Goal: Task Accomplishment & Management: Manage account settings

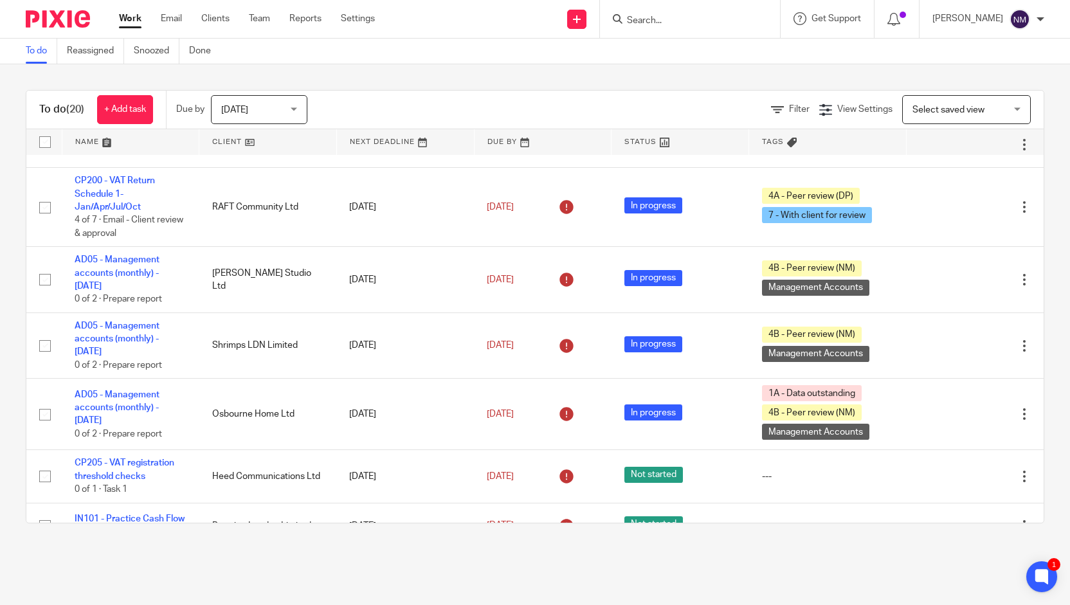
scroll to position [776, 0]
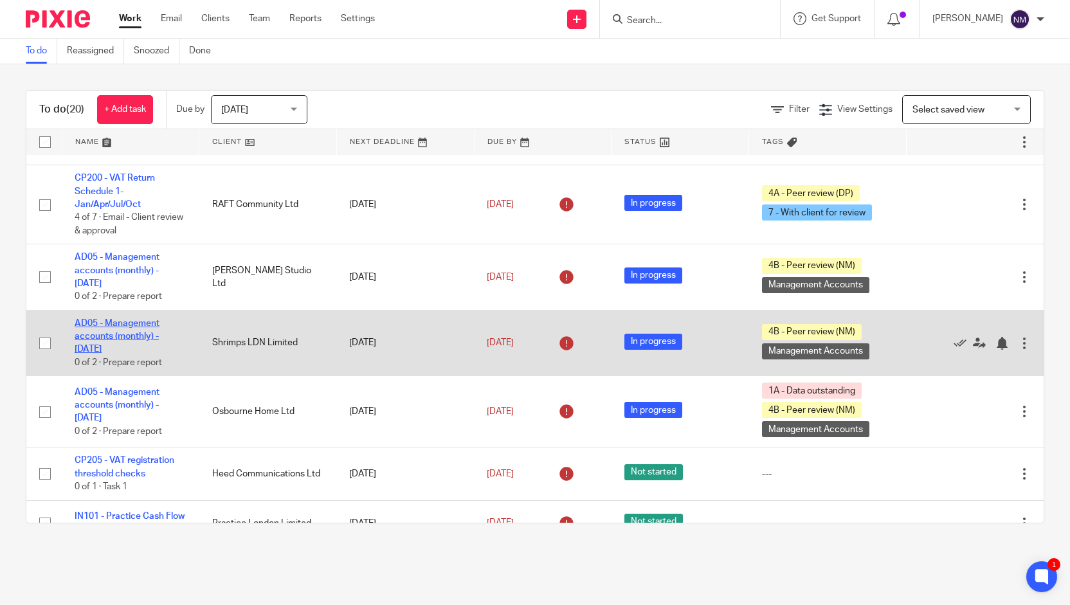
click at [136, 354] on link "AD05 - Management accounts (monthly) - July 31, 2025" at bounding box center [117, 336] width 85 height 35
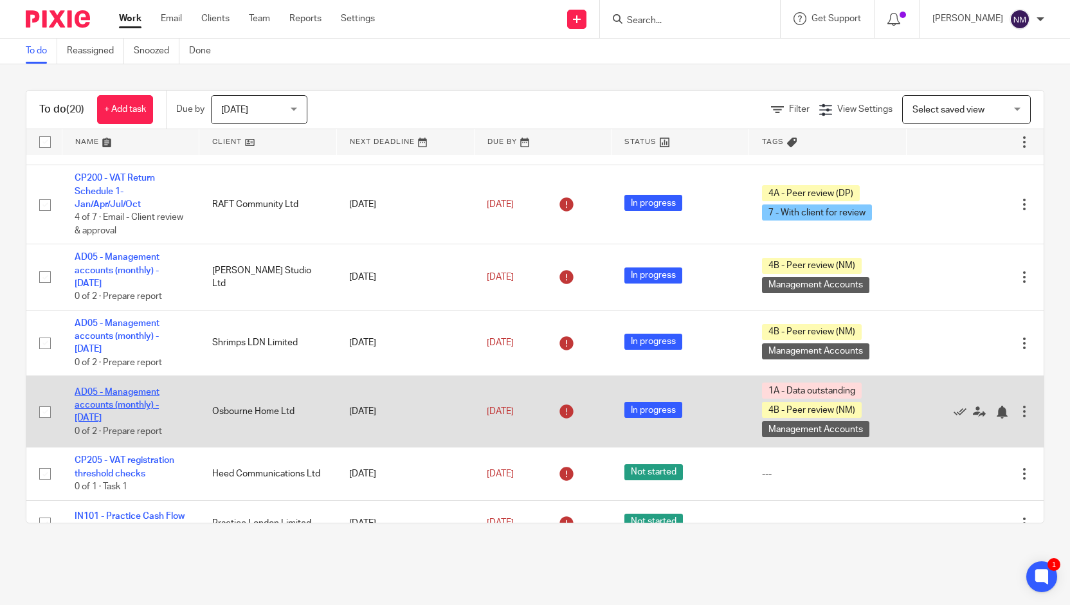
click at [127, 423] on link "AD05 - Management accounts (monthly) - July 31, 2025" at bounding box center [117, 405] width 85 height 35
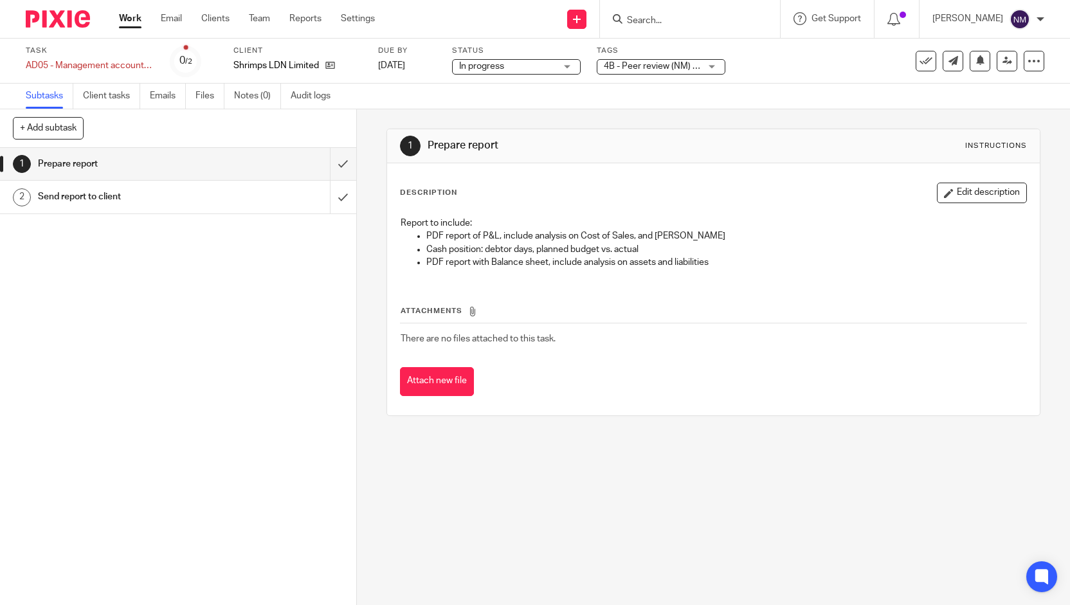
click at [633, 67] on span "4B - Peer review (NM) + 1" at bounding box center [654, 66] width 101 height 9
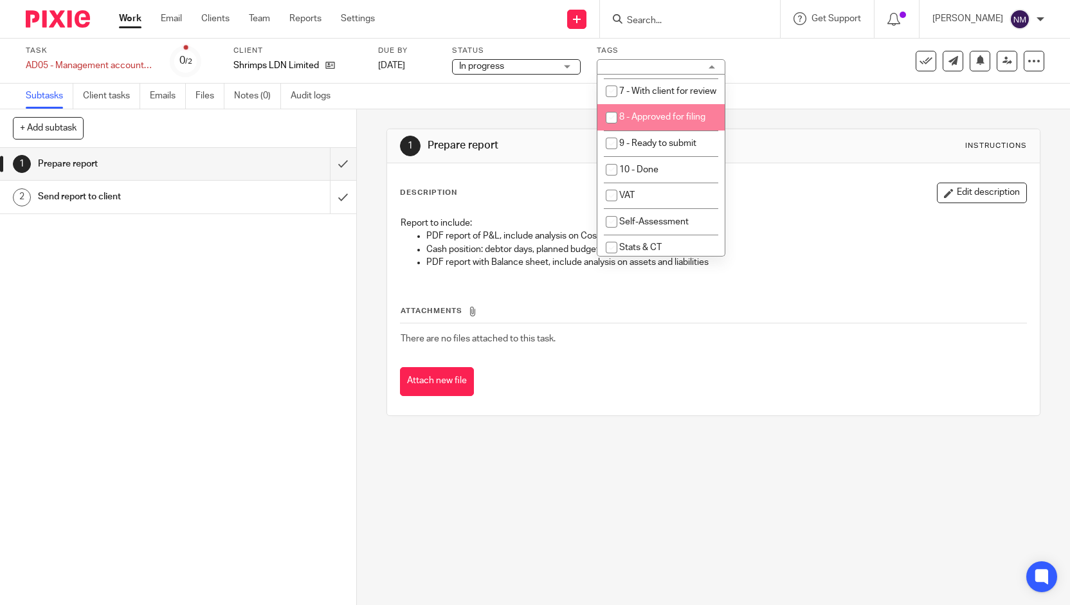
scroll to position [181, 0]
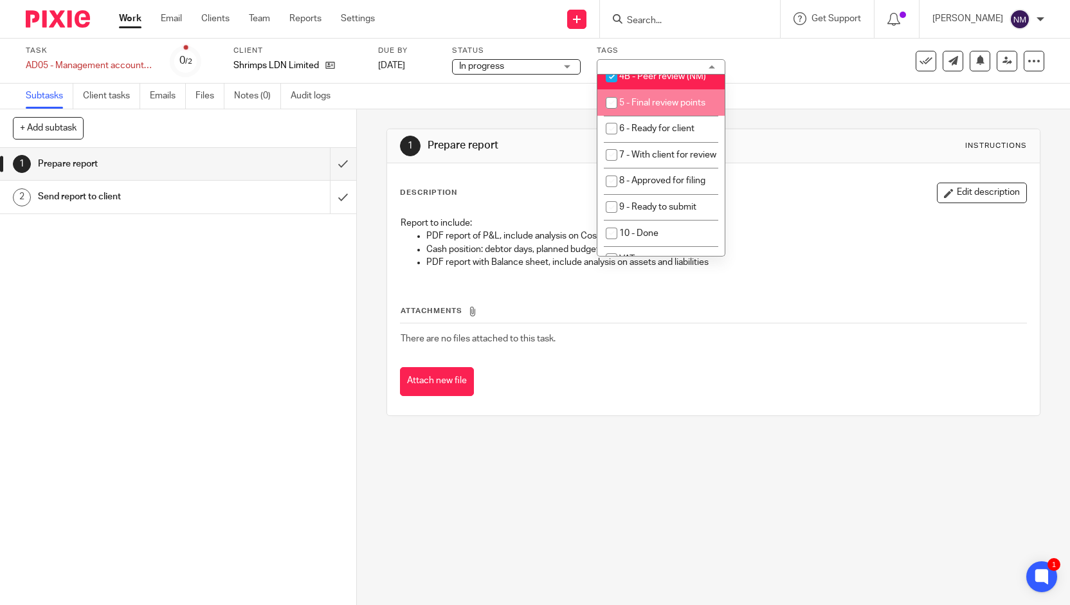
click at [611, 115] on input "checkbox" at bounding box center [611, 103] width 24 height 24
checkbox input "true"
click at [608, 89] on input "checkbox" at bounding box center [611, 76] width 24 height 24
checkbox input "false"
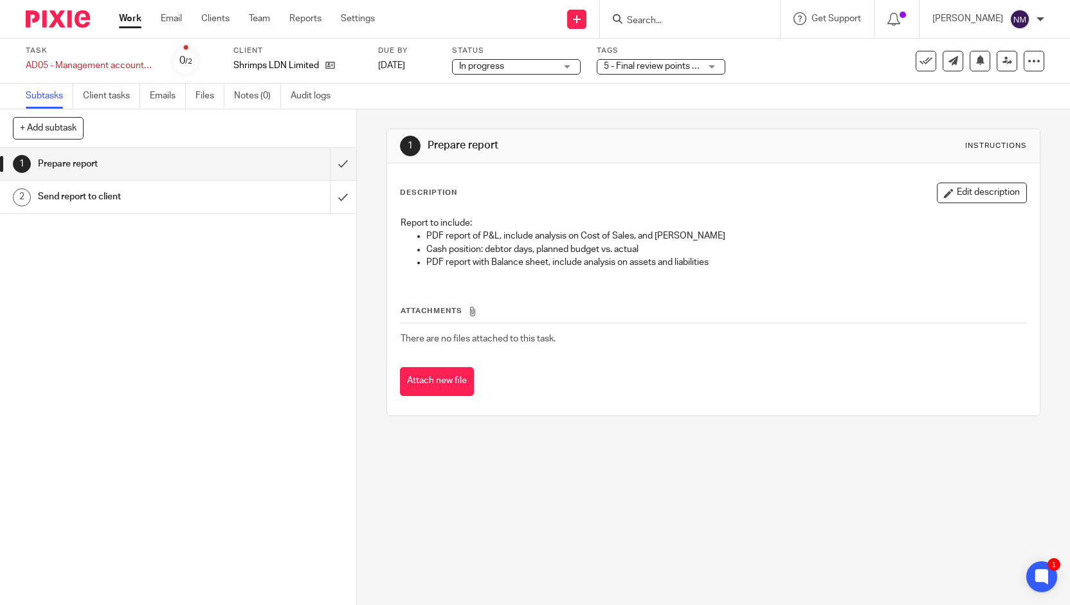
click at [983, 61] on div "See template in use Advanced task editor Copy task Change schedule Delete" at bounding box center [980, 61] width 129 height 21
click at [1002, 61] on icon at bounding box center [1007, 61] width 10 height 10
click at [613, 64] on span "1A - Data outstanding + 2" at bounding box center [654, 66] width 101 height 9
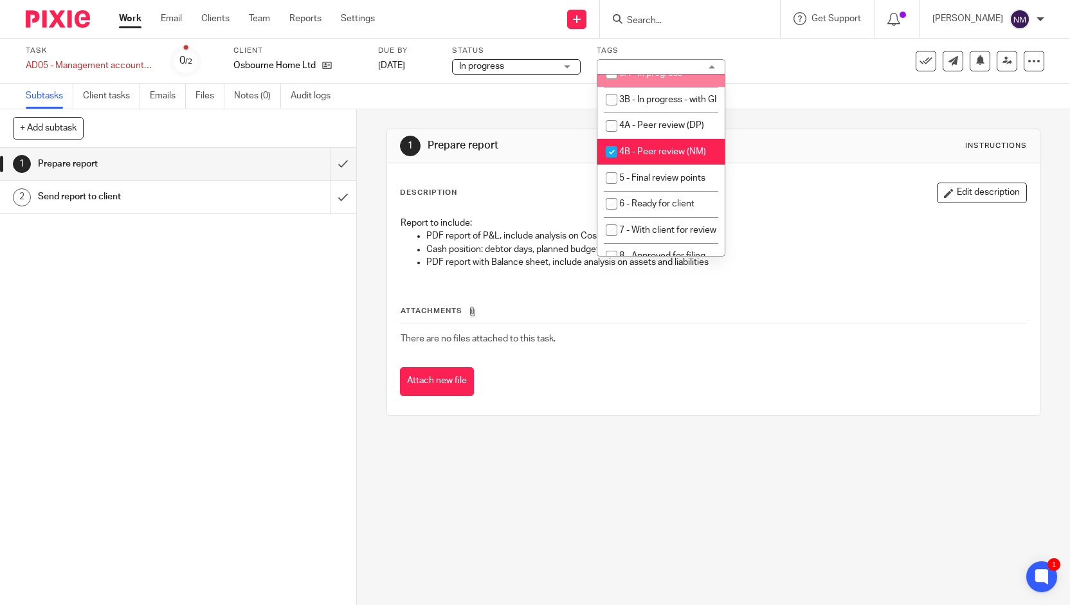
scroll to position [106, 0]
click at [665, 156] on span "4B - Peer review (NM)" at bounding box center [662, 151] width 87 height 9
checkbox input "false"
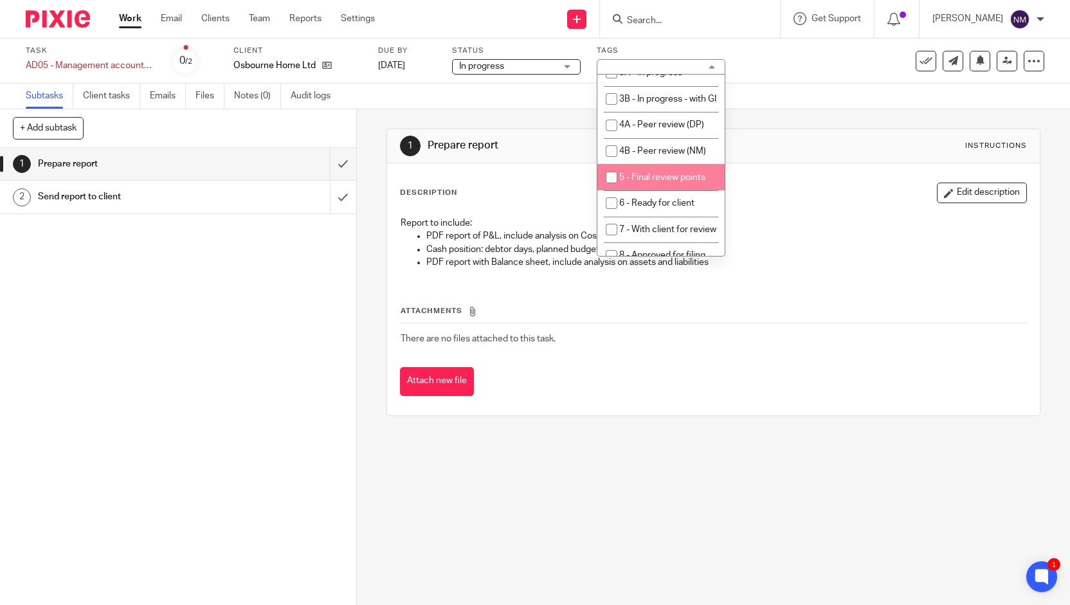
click at [643, 190] on li "5 - Final review points" at bounding box center [660, 177] width 127 height 26
checkbox input "true"
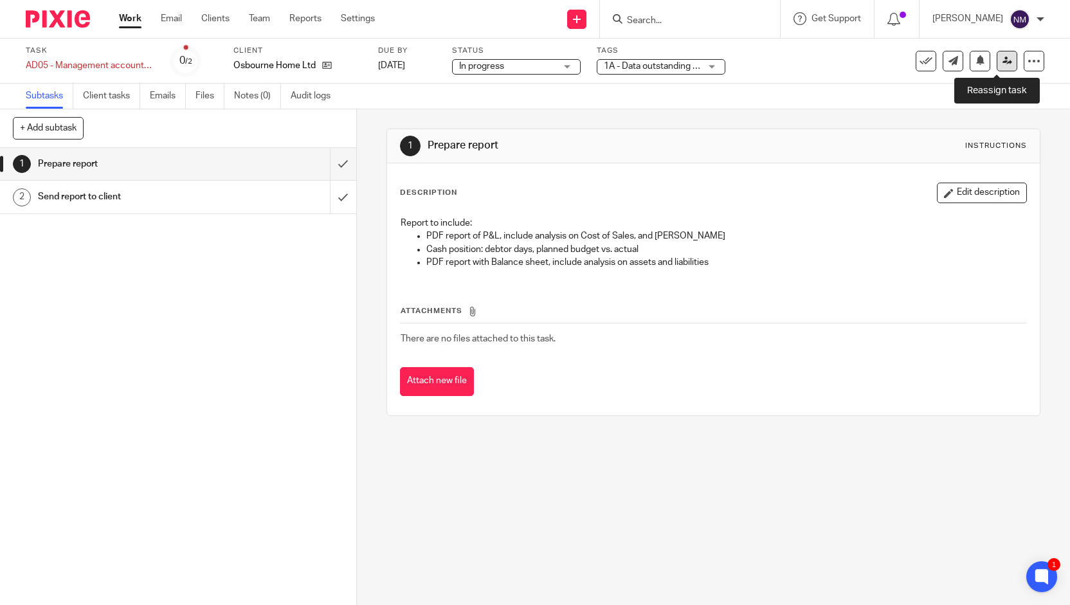
click at [1002, 58] on icon at bounding box center [1007, 61] width 10 height 10
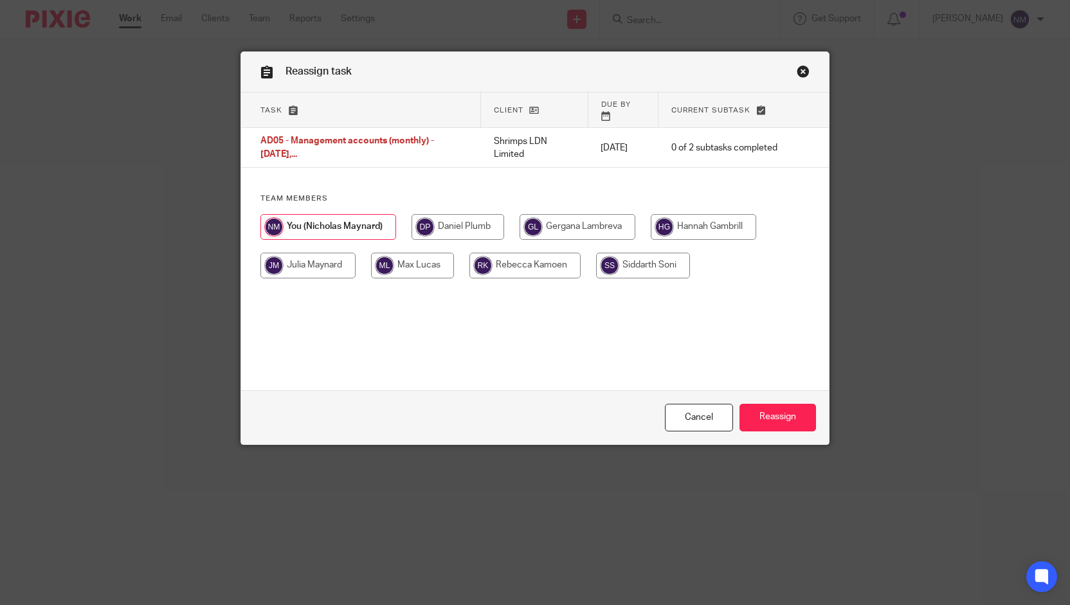
click at [406, 263] on input "radio" at bounding box center [412, 266] width 83 height 26
radio input "true"
click at [743, 417] on input "Reassign" at bounding box center [777, 418] width 77 height 28
click at [381, 254] on input "radio" at bounding box center [412, 266] width 83 height 26
radio input "true"
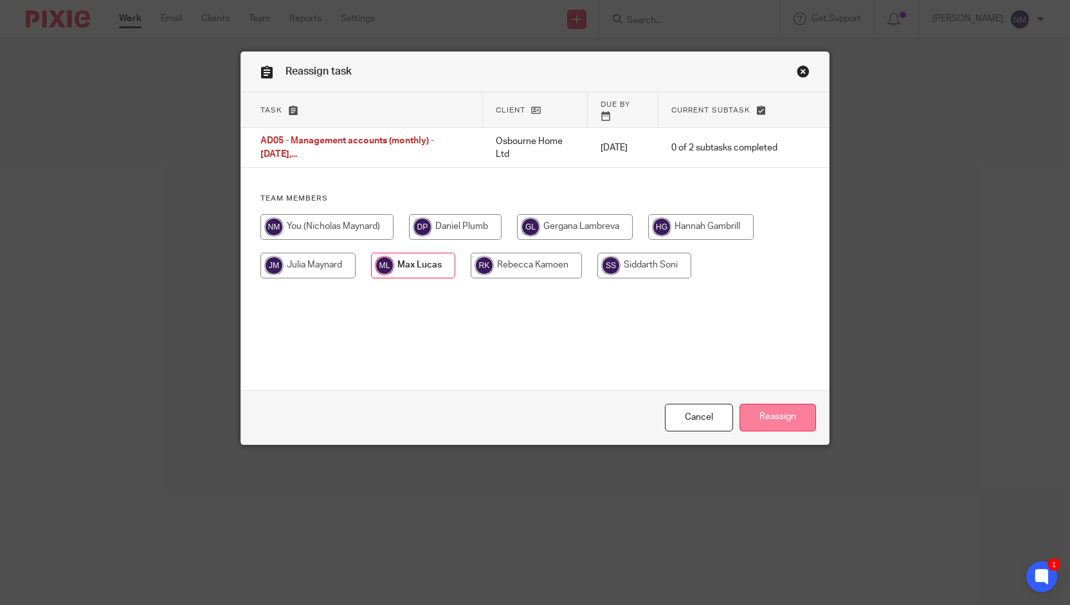
click at [763, 405] on input "Reassign" at bounding box center [777, 418] width 77 height 28
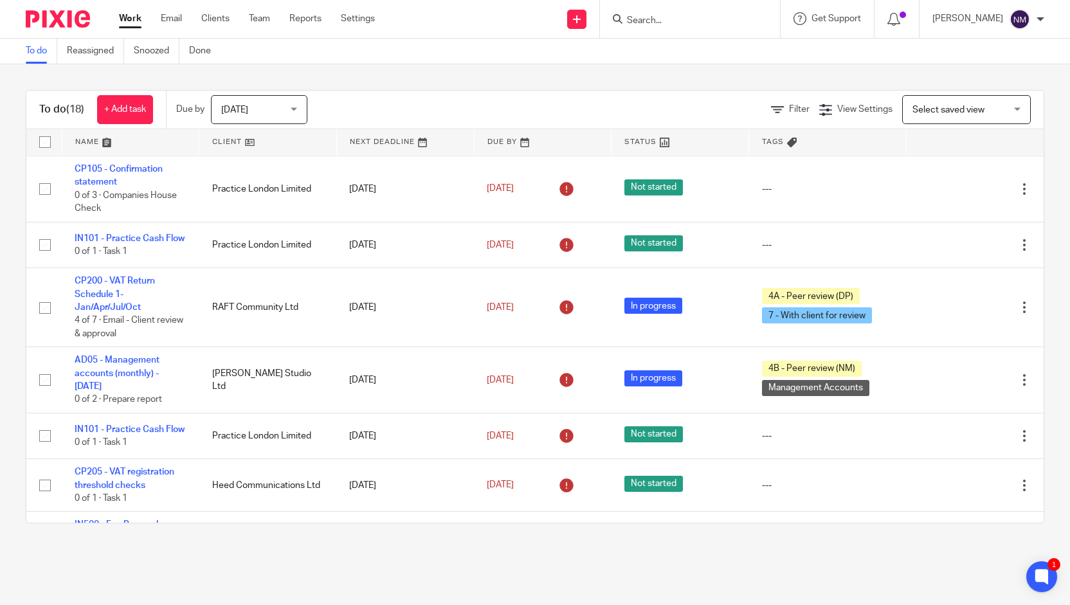
scroll to position [682, 0]
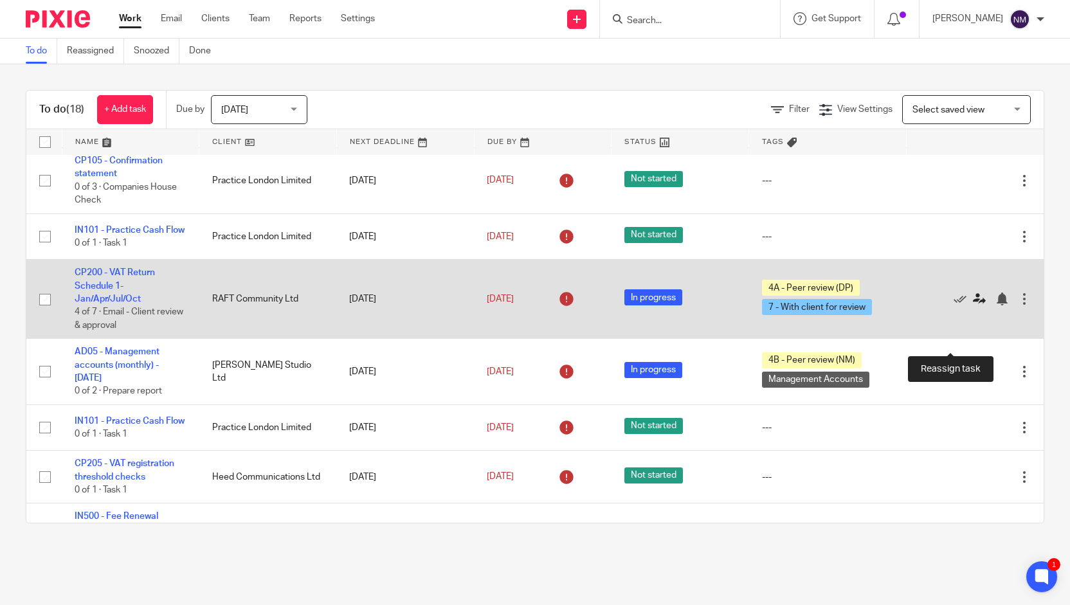
click at [973, 305] on icon at bounding box center [979, 299] width 13 height 13
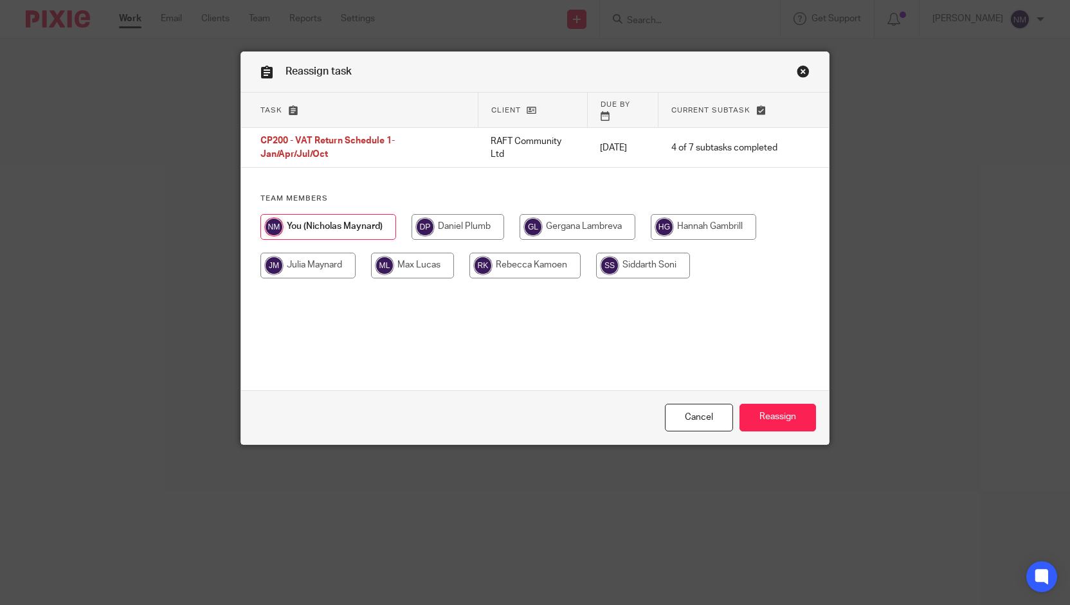
click at [525, 254] on input "radio" at bounding box center [524, 266] width 111 height 26
radio input "true"
click at [769, 420] on input "Reassign" at bounding box center [777, 418] width 77 height 28
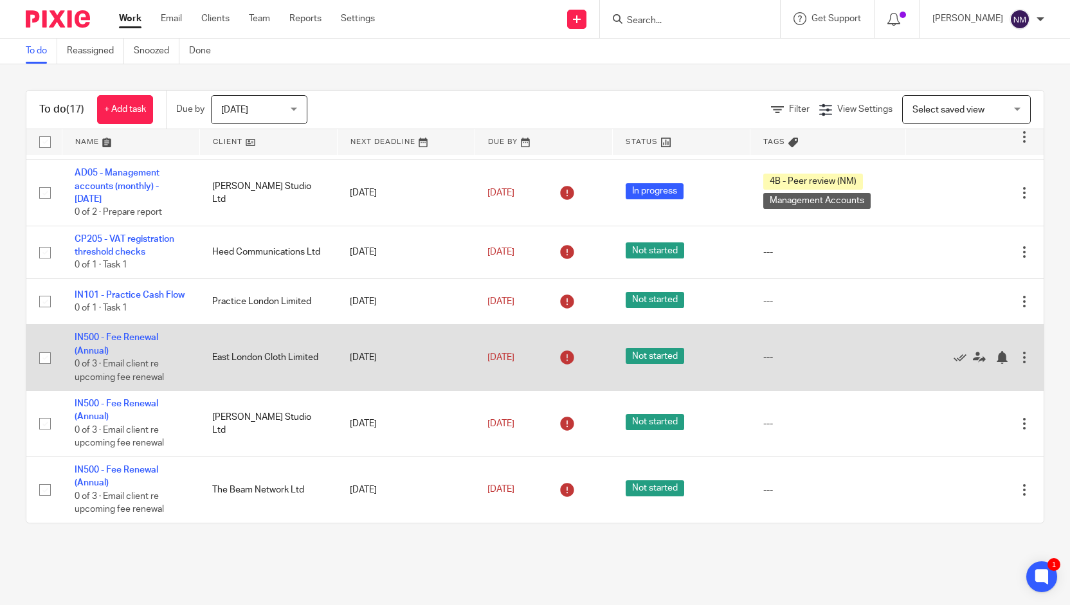
scroll to position [782, 0]
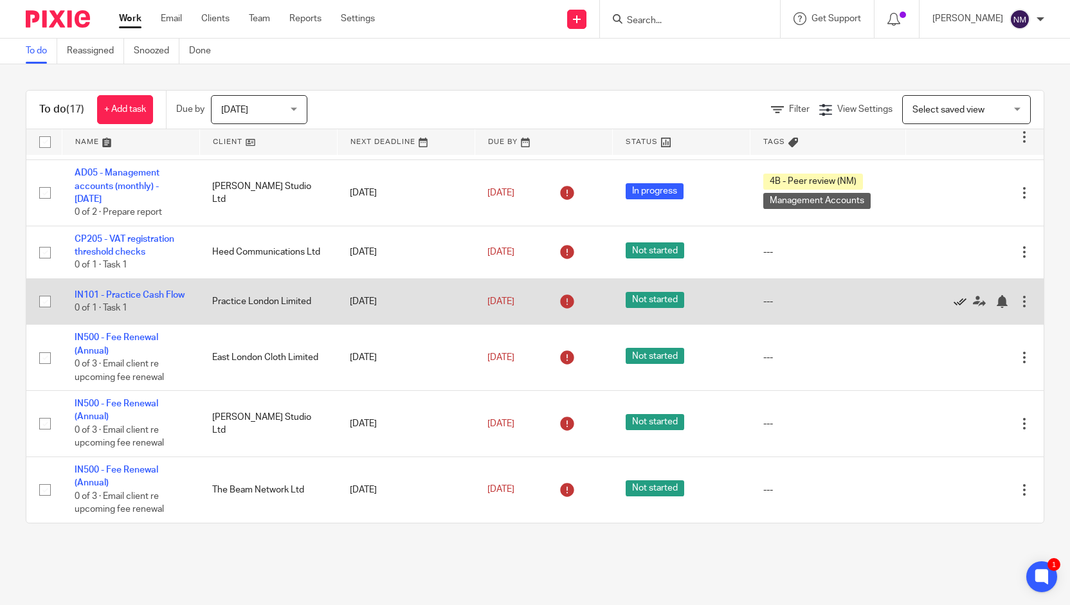
click at [953, 308] on icon at bounding box center [959, 301] width 13 height 13
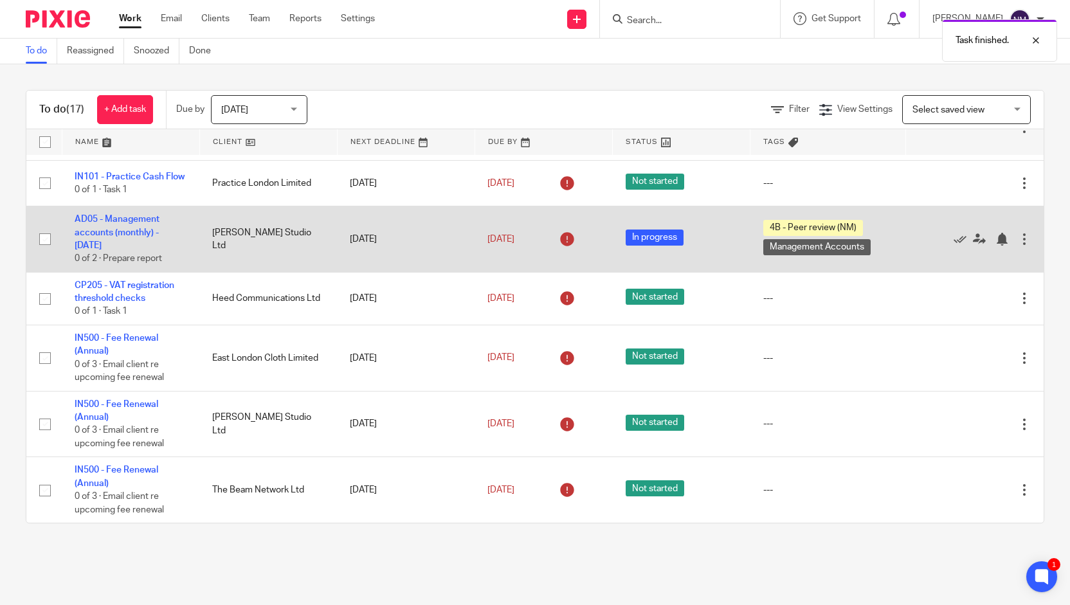
scroll to position [773, 0]
click at [159, 234] on link "AD05 - Management accounts (monthly) - [DATE]" at bounding box center [117, 232] width 85 height 35
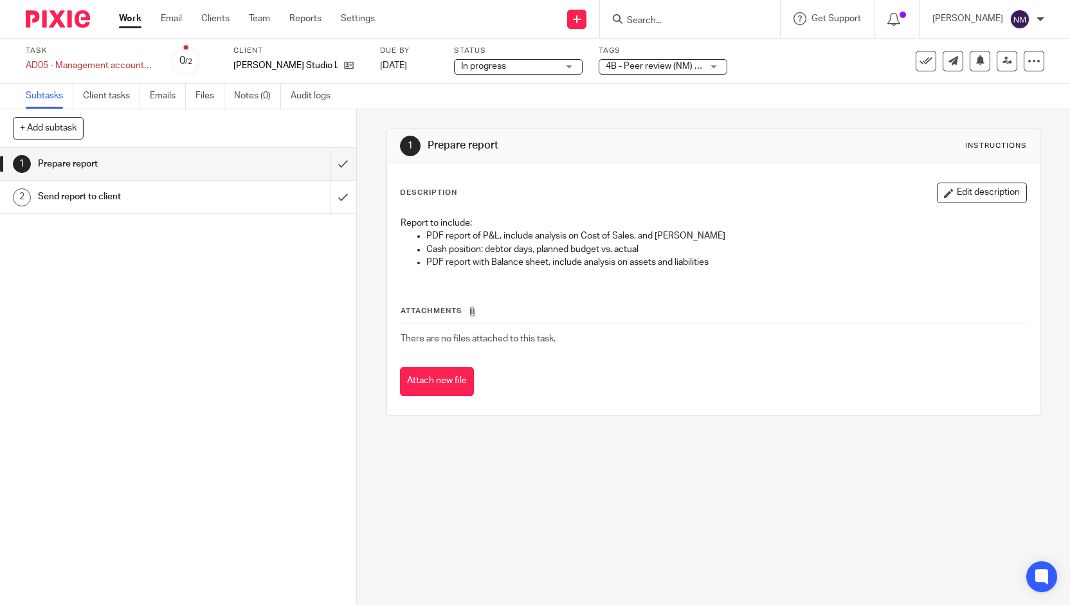
click at [635, 62] on span "4B - Peer review (NM) + 1" at bounding box center [656, 66] width 101 height 9
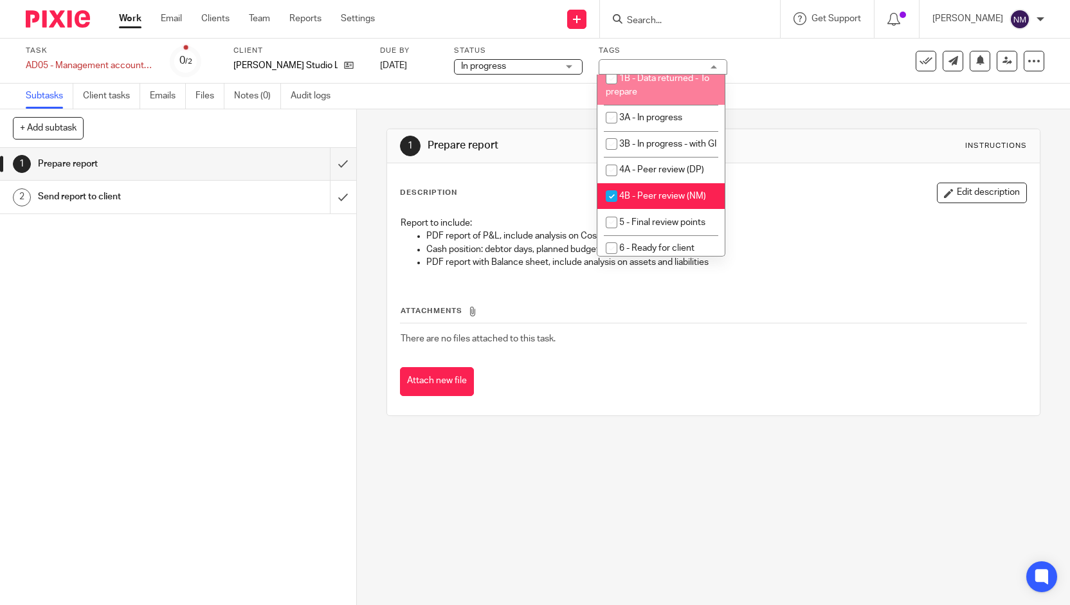
scroll to position [67, 0]
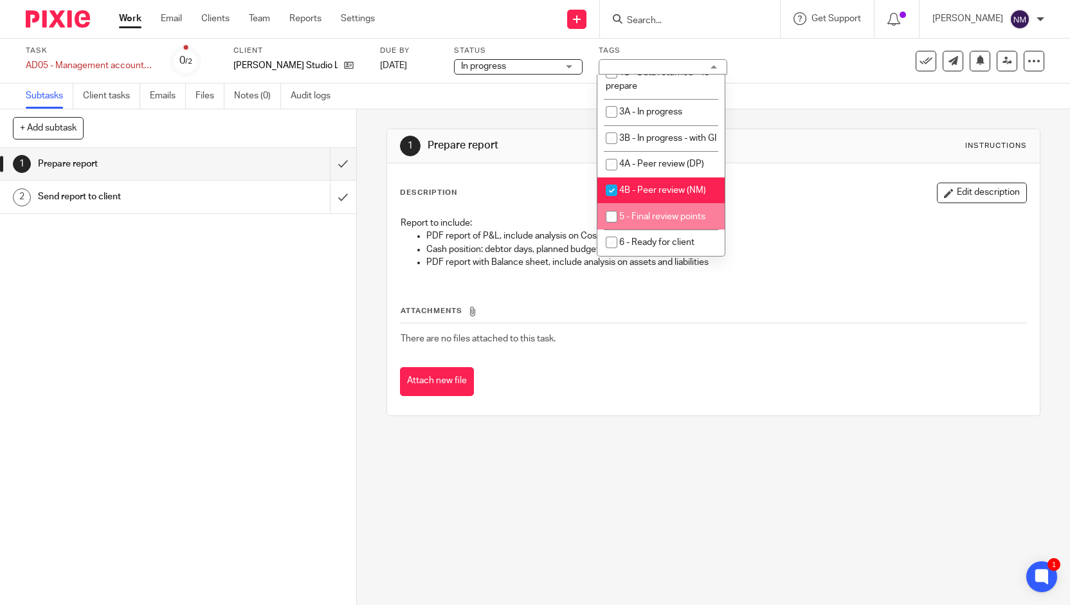
click at [626, 221] on span "5 - Final review points" at bounding box center [662, 216] width 86 height 9
checkbox input "true"
click at [646, 204] on li "4B - Peer review (NM)" at bounding box center [660, 190] width 127 height 26
checkbox input "false"
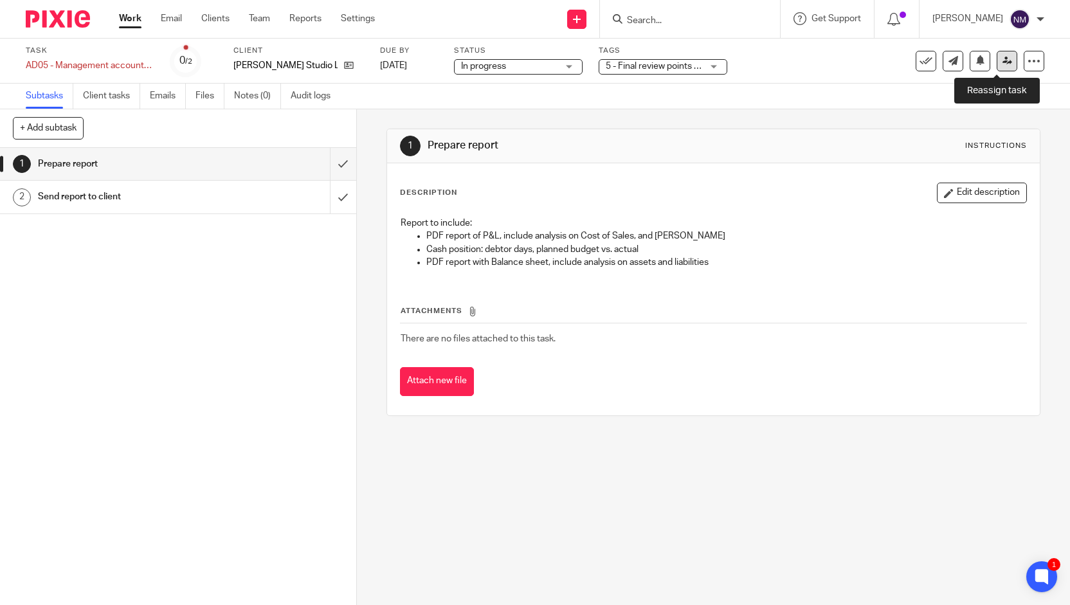
click at [1002, 59] on icon at bounding box center [1007, 61] width 10 height 10
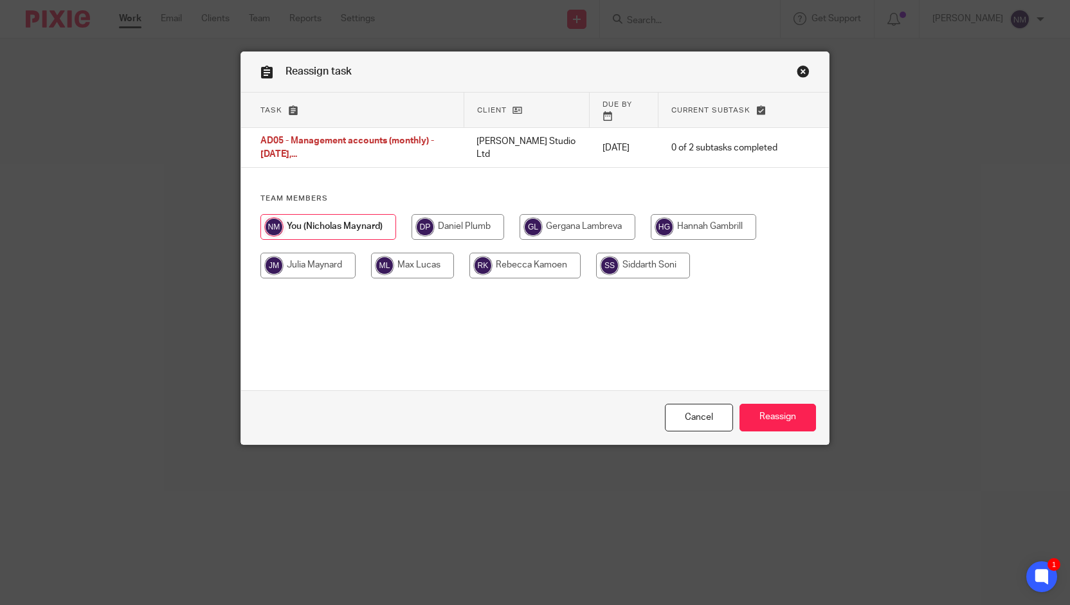
click at [384, 257] on input "radio" at bounding box center [412, 266] width 83 height 26
radio input "true"
click at [755, 414] on input "Reassign" at bounding box center [777, 418] width 77 height 28
